Goal: Task Accomplishment & Management: Complete application form

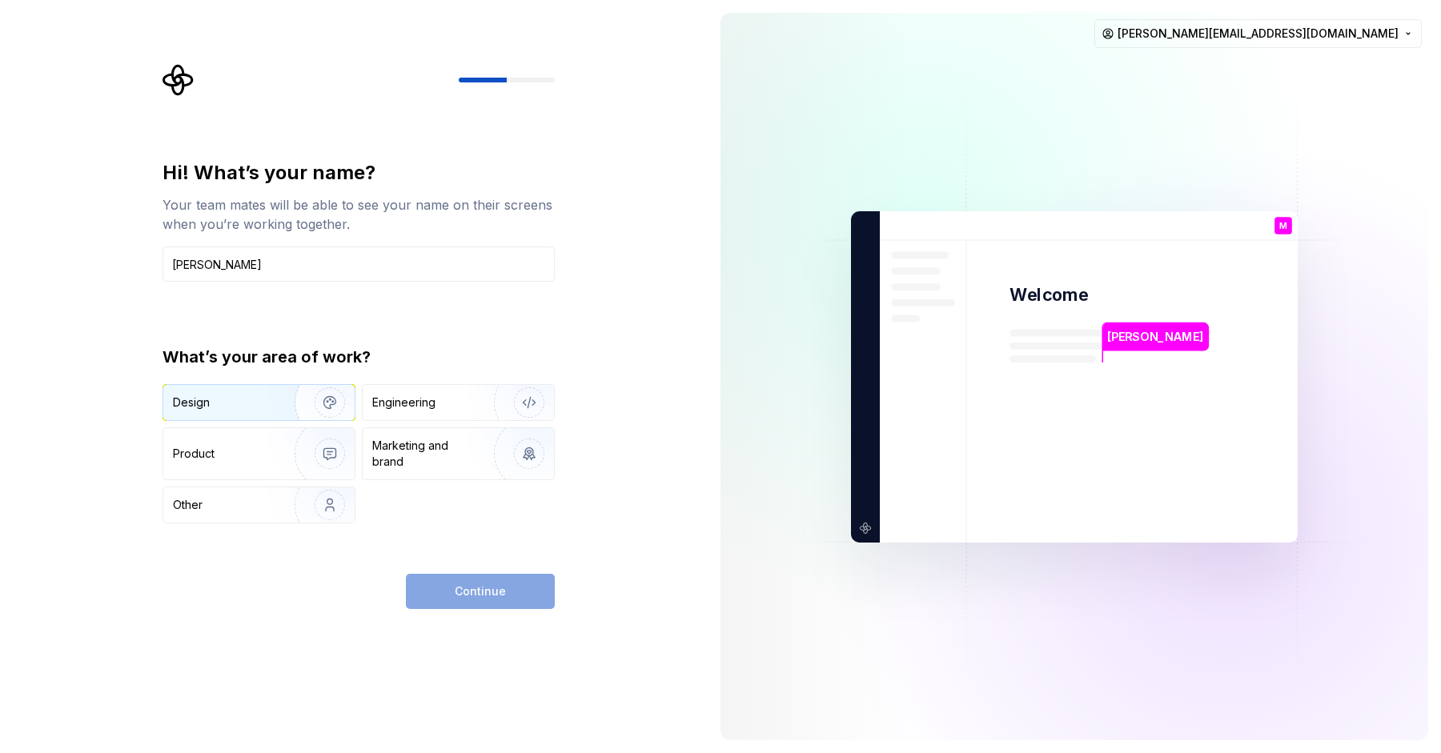
type input "[PERSON_NAME]"
click at [259, 411] on div "Design" at bounding box center [258, 402] width 191 height 35
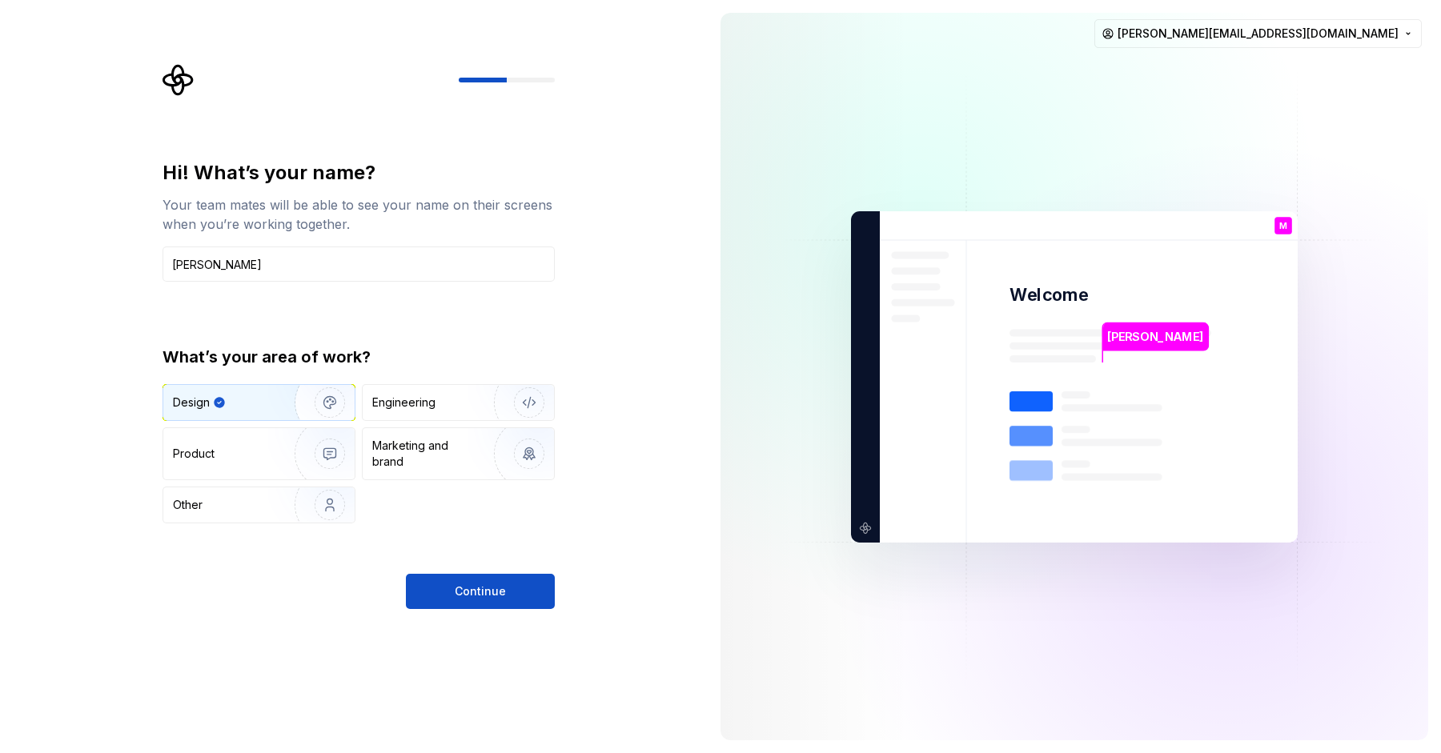
click at [494, 595] on span "Continue" at bounding box center [480, 592] width 51 height 16
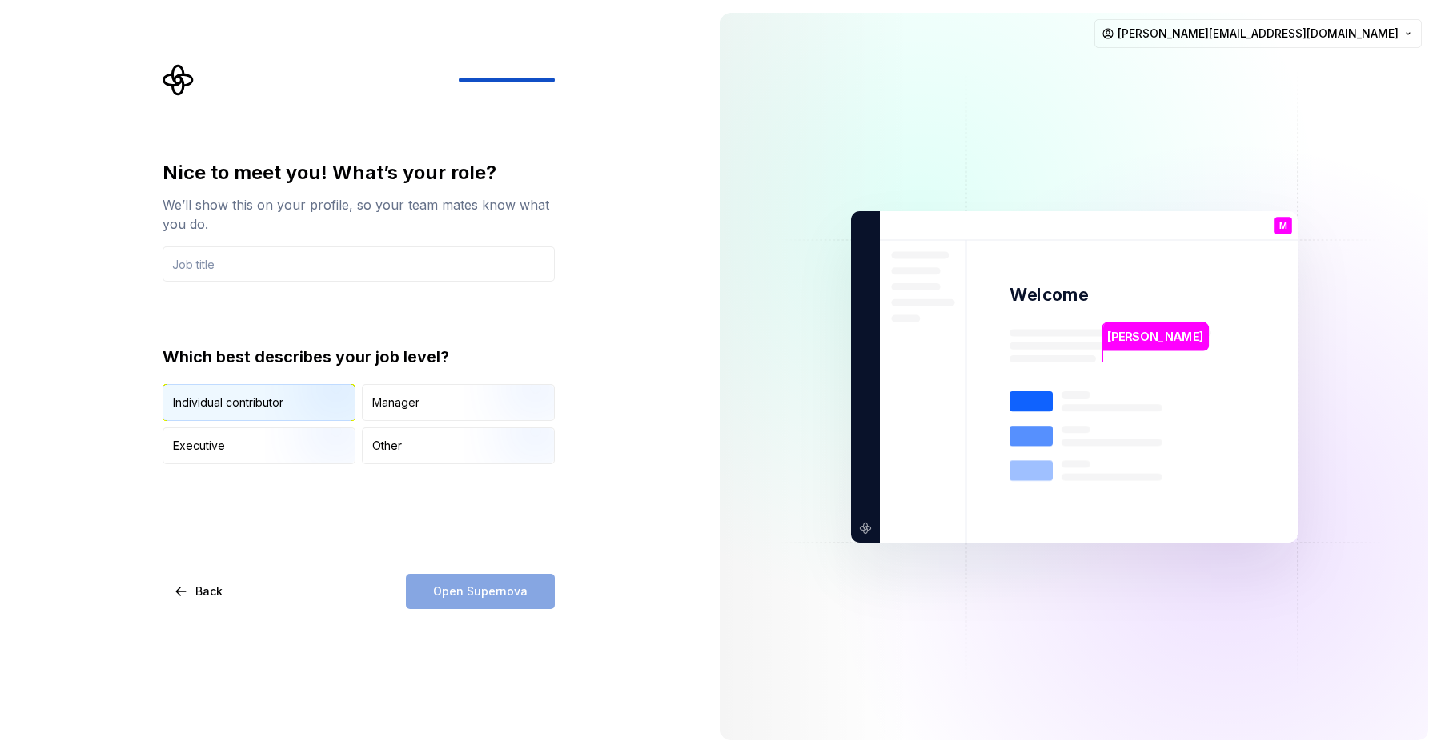
click at [303, 406] on img "button" at bounding box center [316, 422] width 102 height 107
click at [482, 589] on div "Open Supernova" at bounding box center [480, 591] width 149 height 35
click at [256, 269] on input "text" at bounding box center [358, 264] width 392 height 35
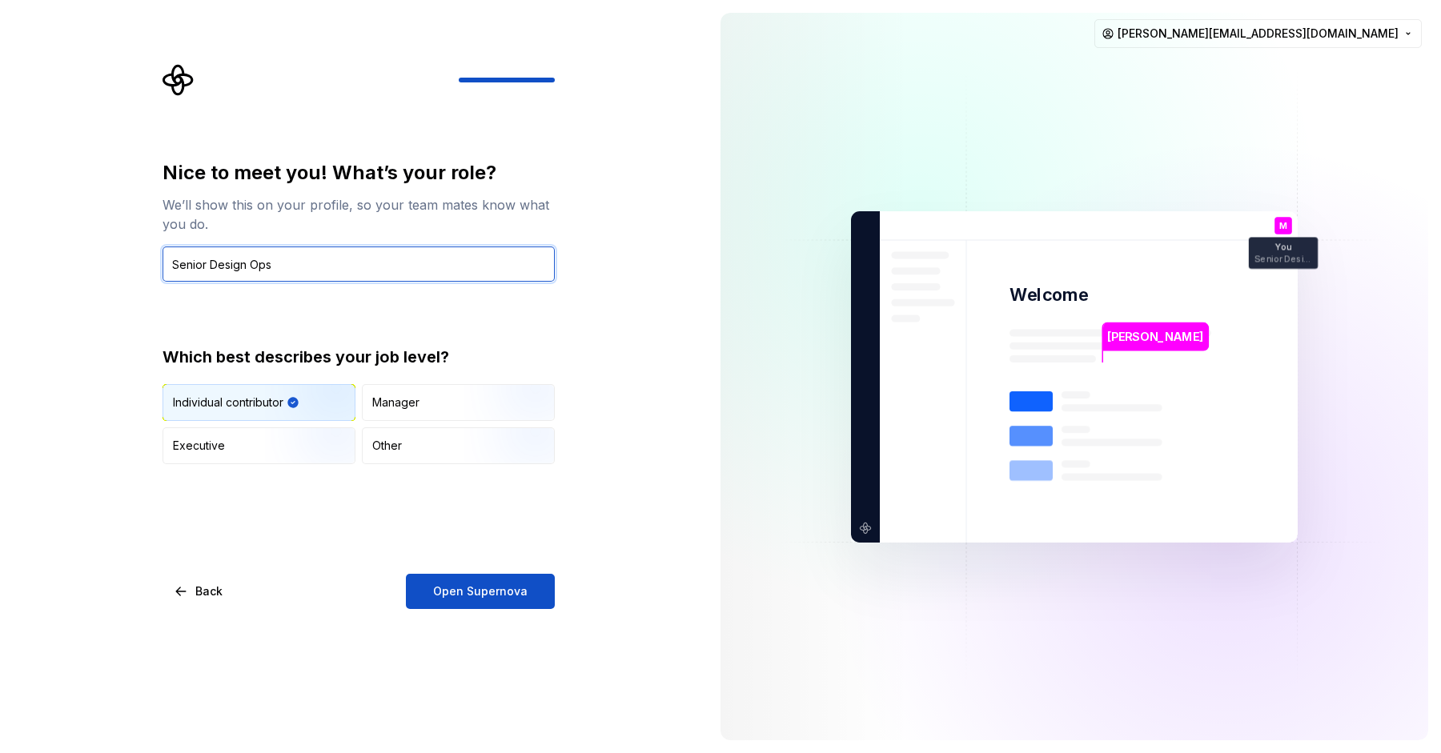
drag, startPoint x: 211, startPoint y: 264, endPoint x: 0, endPoint y: 271, distance: 210.6
click at [0, 270] on div "Nice to meet you! What’s your role? We’ll show this on your profile, so your te…" at bounding box center [354, 376] width 708 height 753
type input "Design Ops"
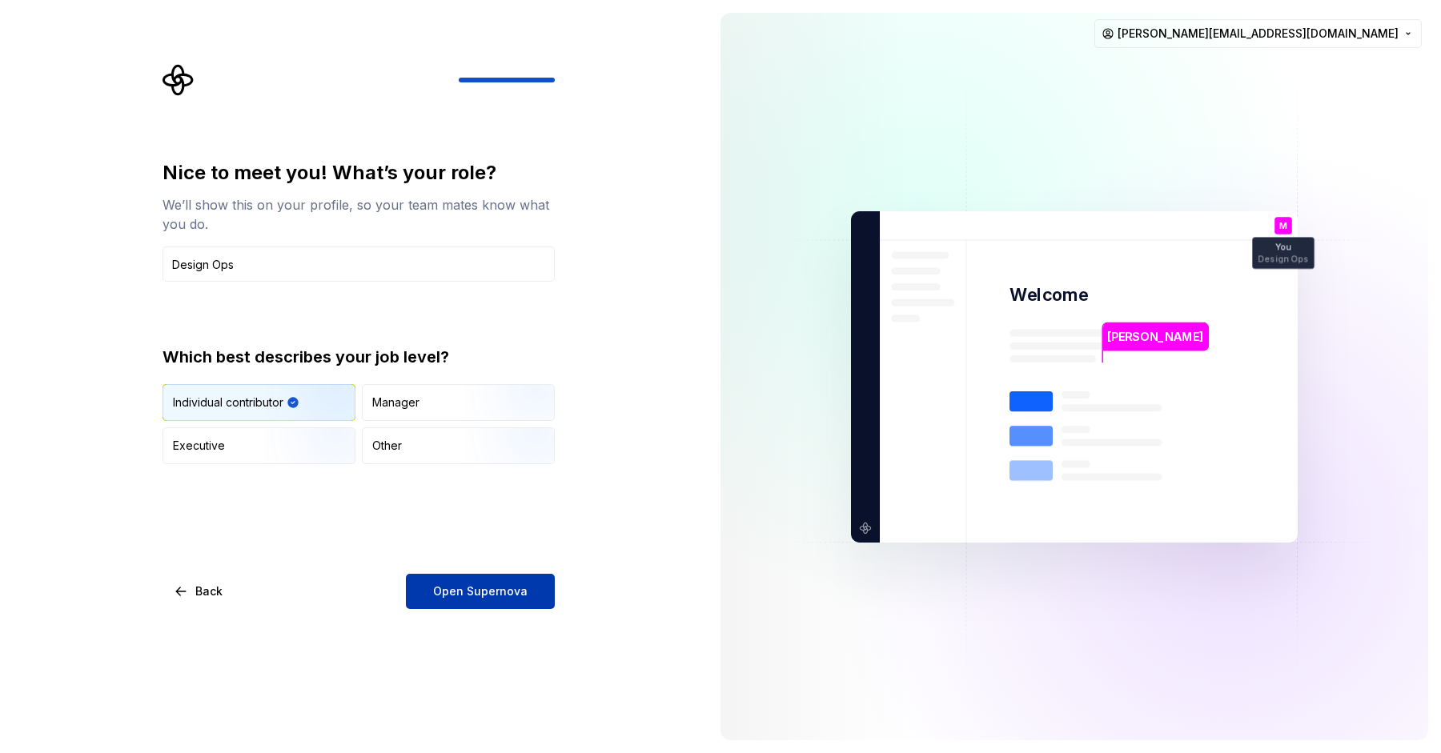
click at [472, 584] on span "Open Supernova" at bounding box center [480, 592] width 94 height 16
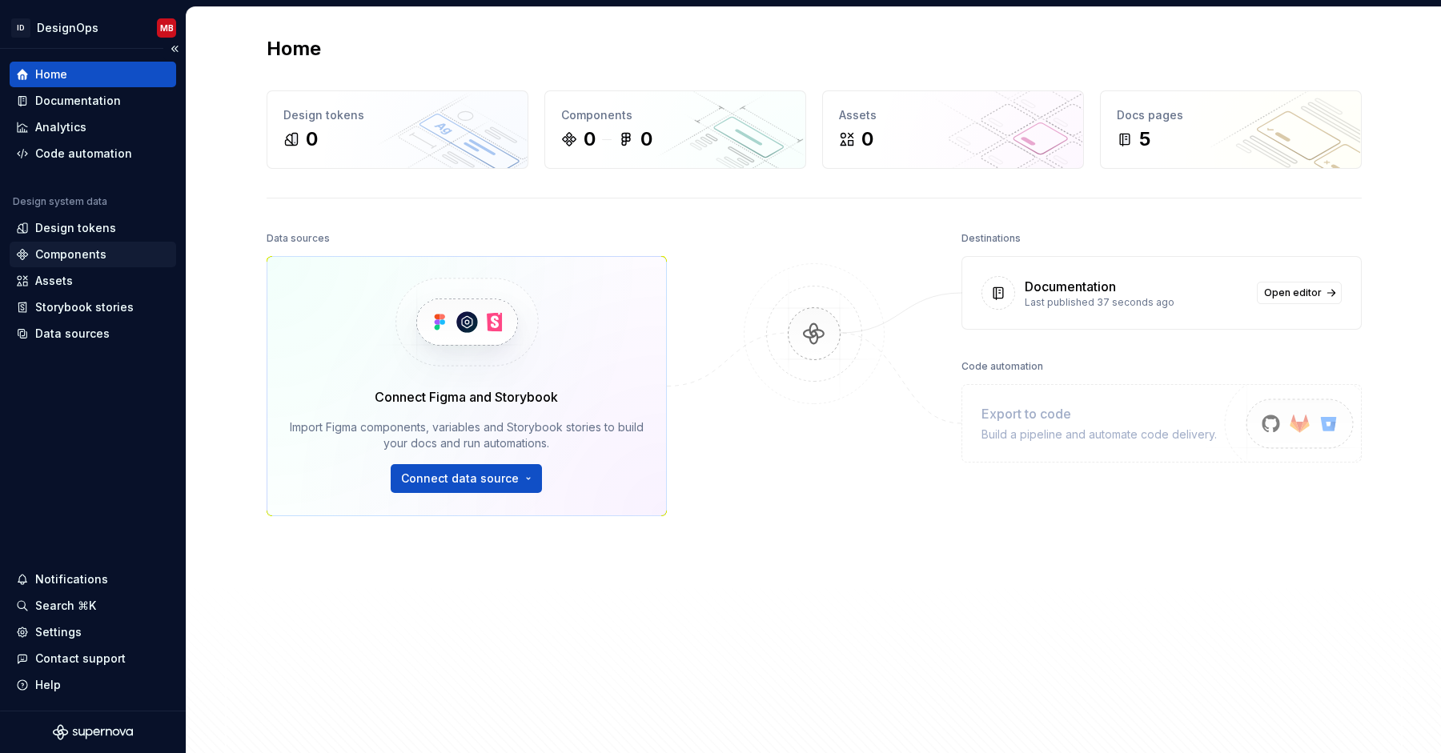
click at [96, 255] on div "Components" at bounding box center [70, 255] width 71 height 16
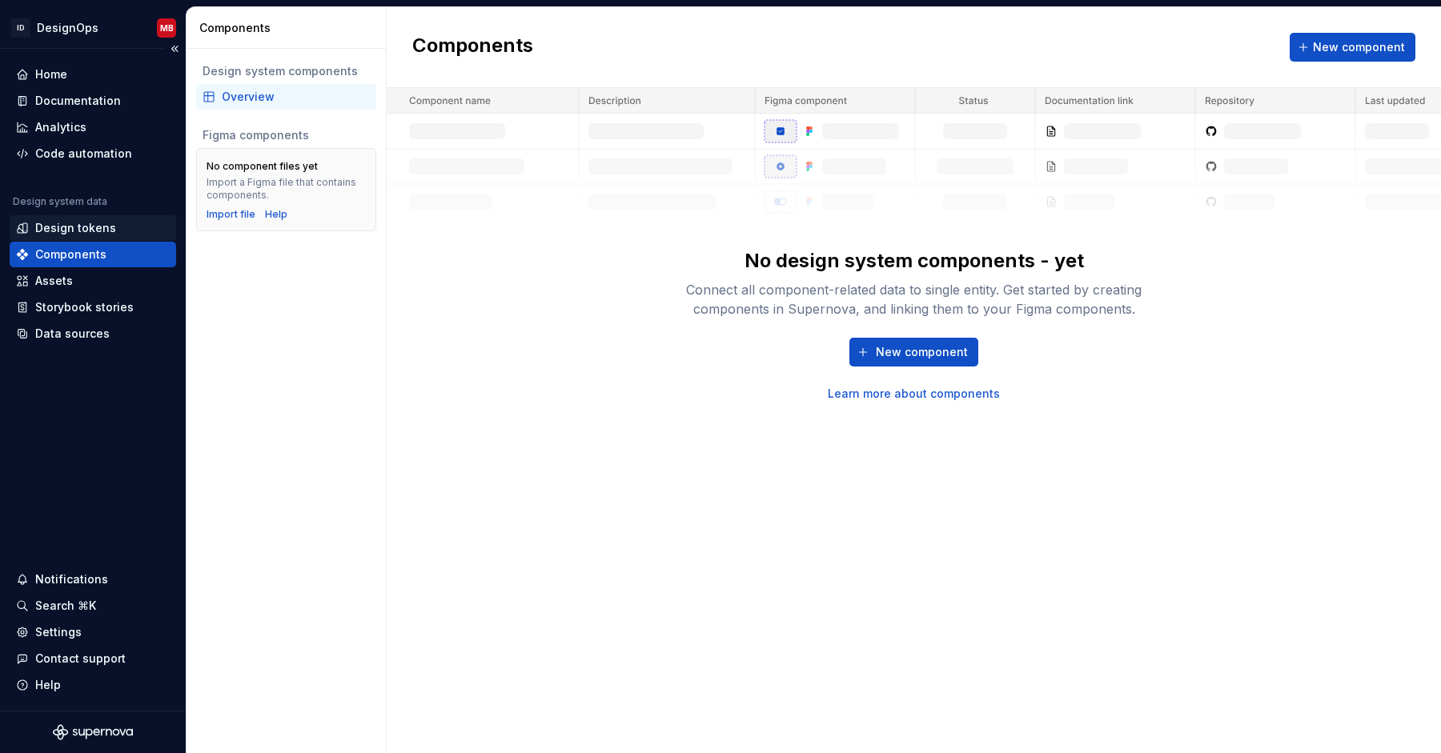
click at [115, 235] on div "Design tokens" at bounding box center [93, 228] width 154 height 16
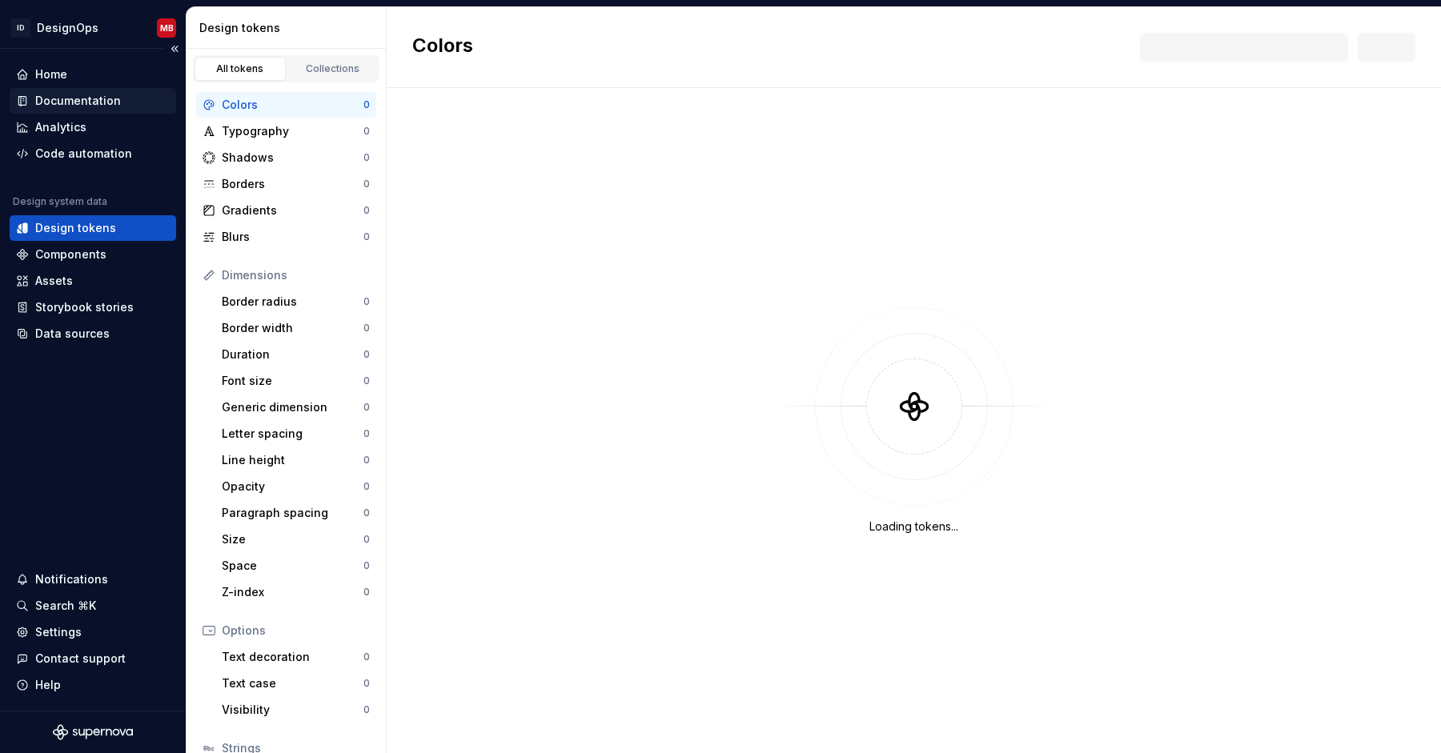
click at [74, 104] on div "Documentation" at bounding box center [78, 101] width 86 height 16
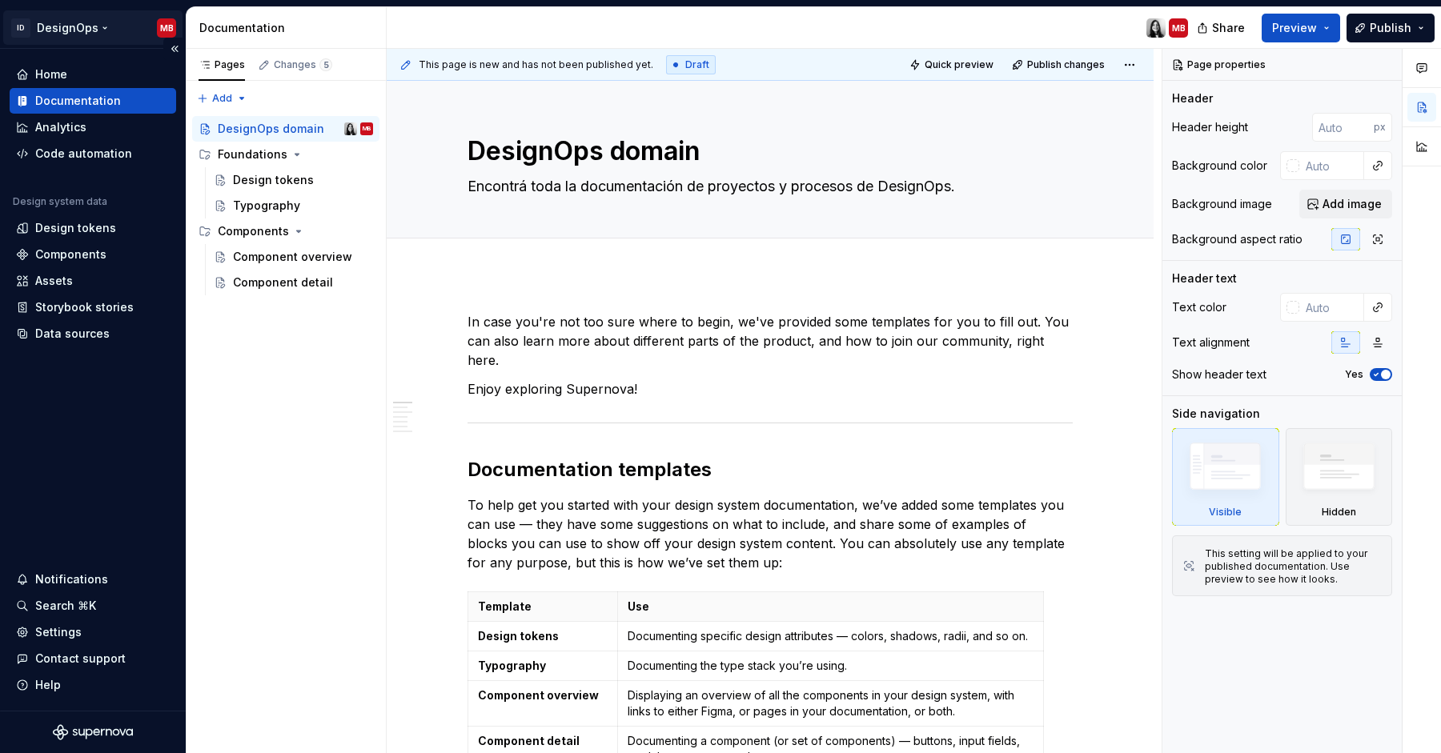
click at [164, 30] on html "ID DesignOps MB Home Documentation Analytics Code automation Design system data…" at bounding box center [720, 376] width 1441 height 753
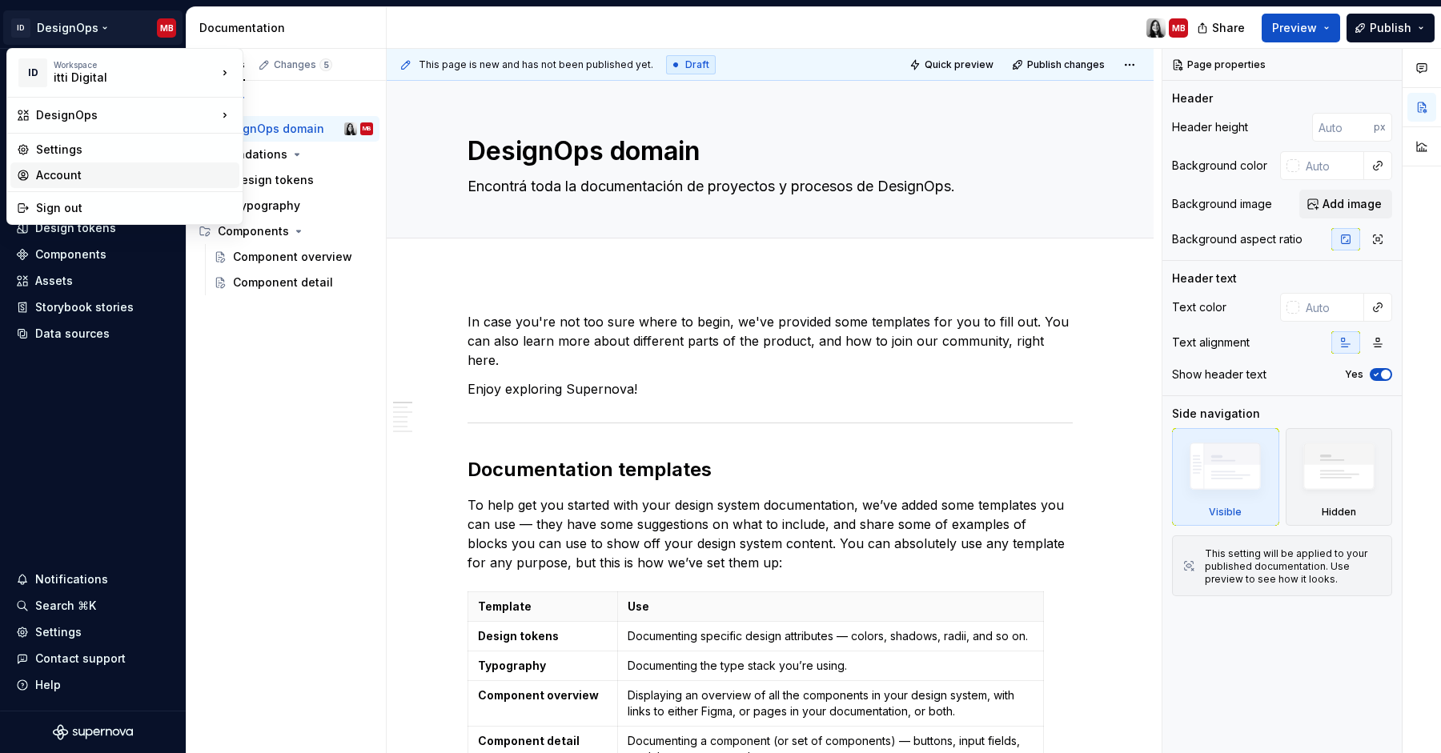
click at [117, 175] on div "Account" at bounding box center [134, 175] width 197 height 16
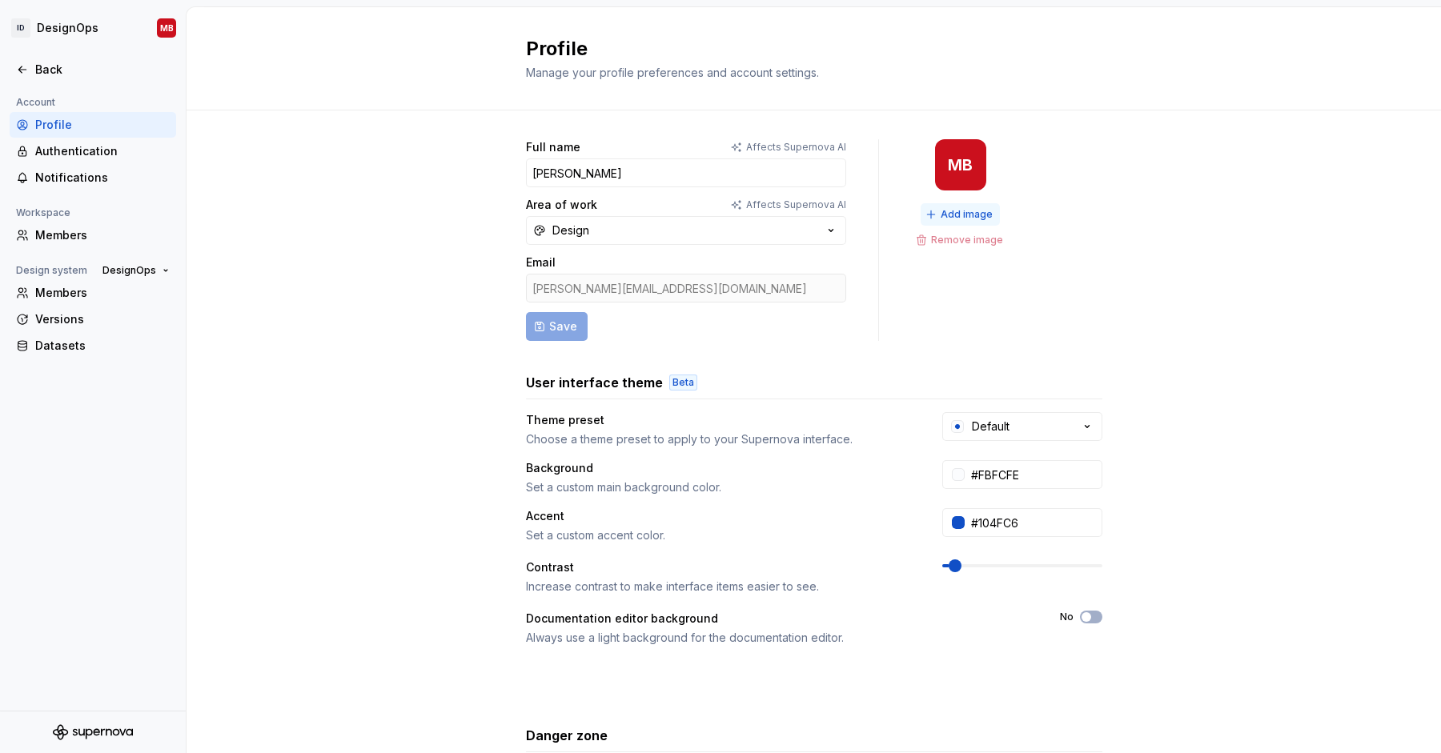
click at [957, 211] on span "Add image" at bounding box center [967, 214] width 52 height 13
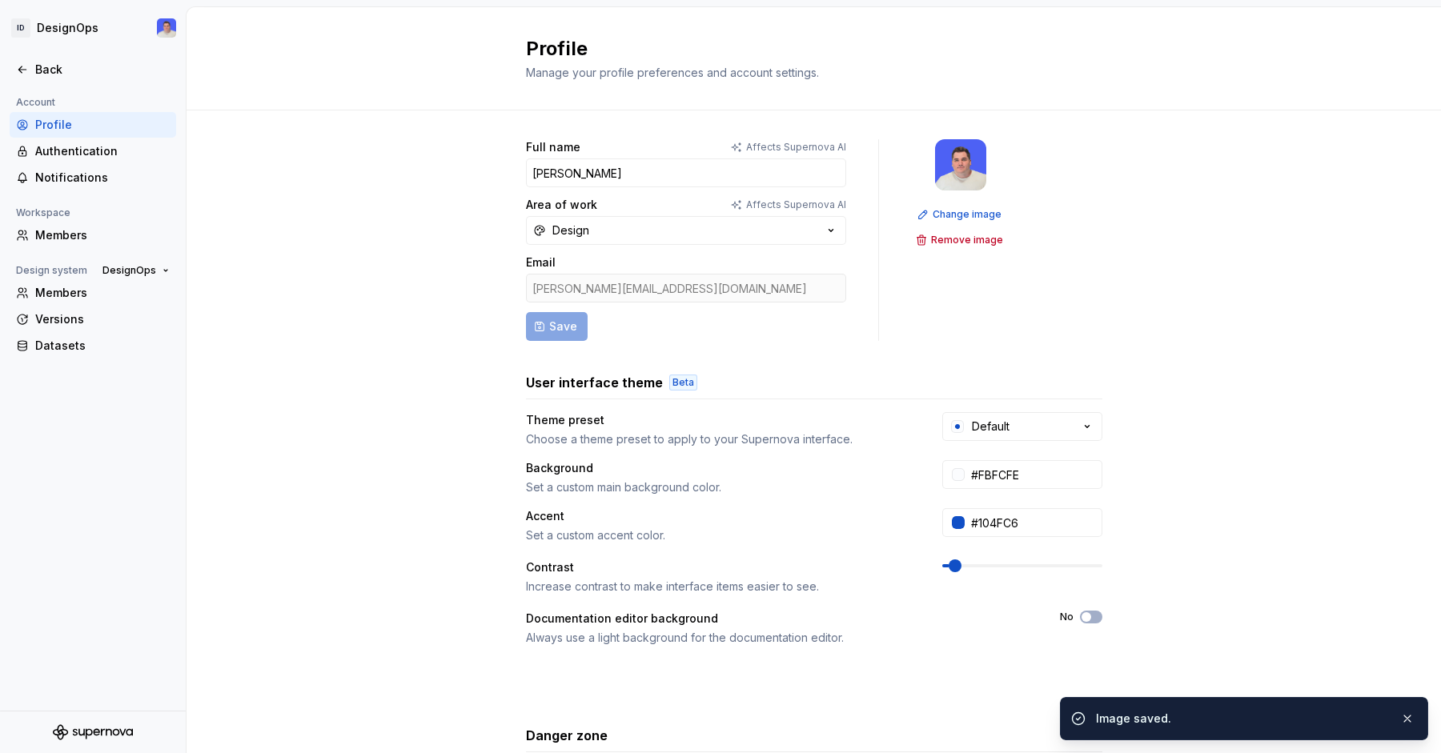
click at [558, 332] on form "Full name Affects Supernova [PERSON_NAME] Area of work Affects Supernova AI Des…" at bounding box center [686, 240] width 320 height 202
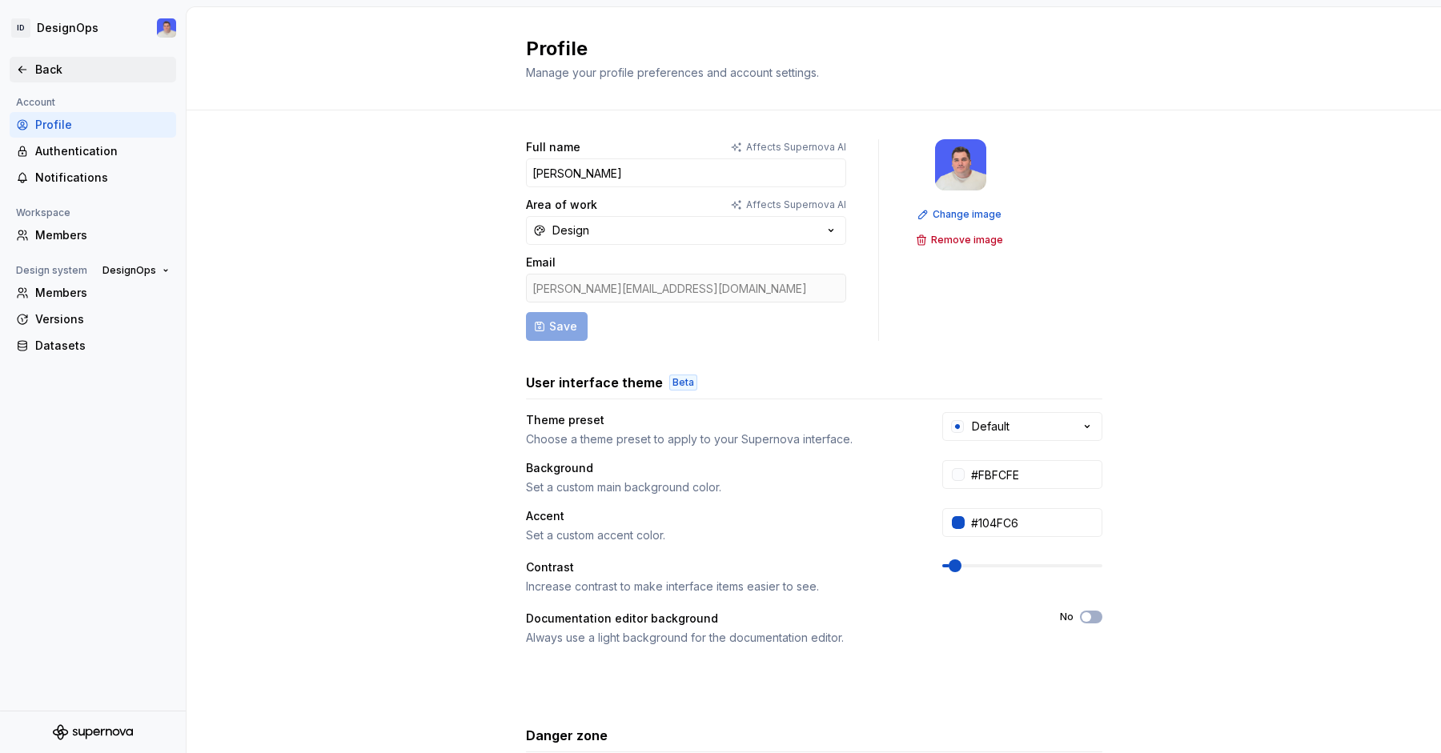
click at [40, 73] on div "Back" at bounding box center [102, 70] width 134 height 16
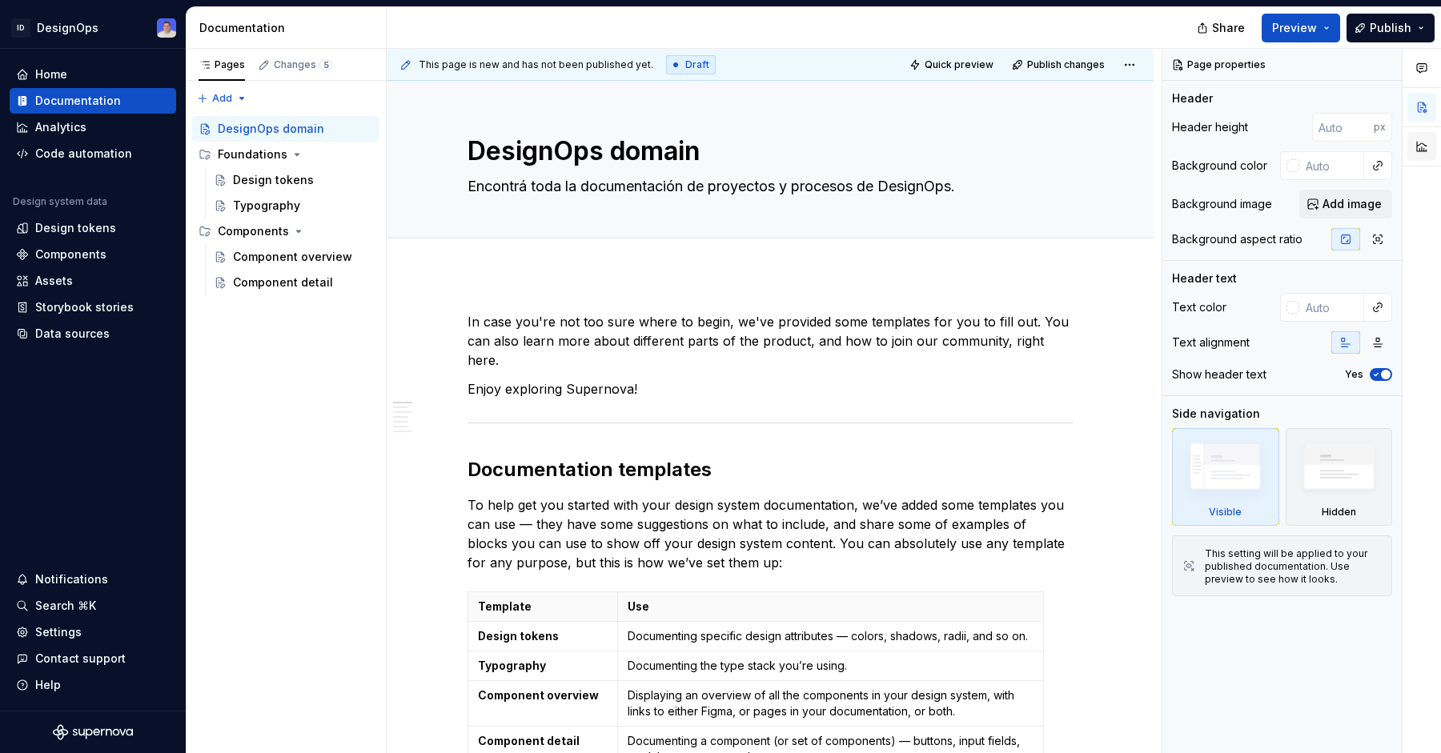
type textarea "*"
